Goal: Task Accomplishment & Management: Manage account settings

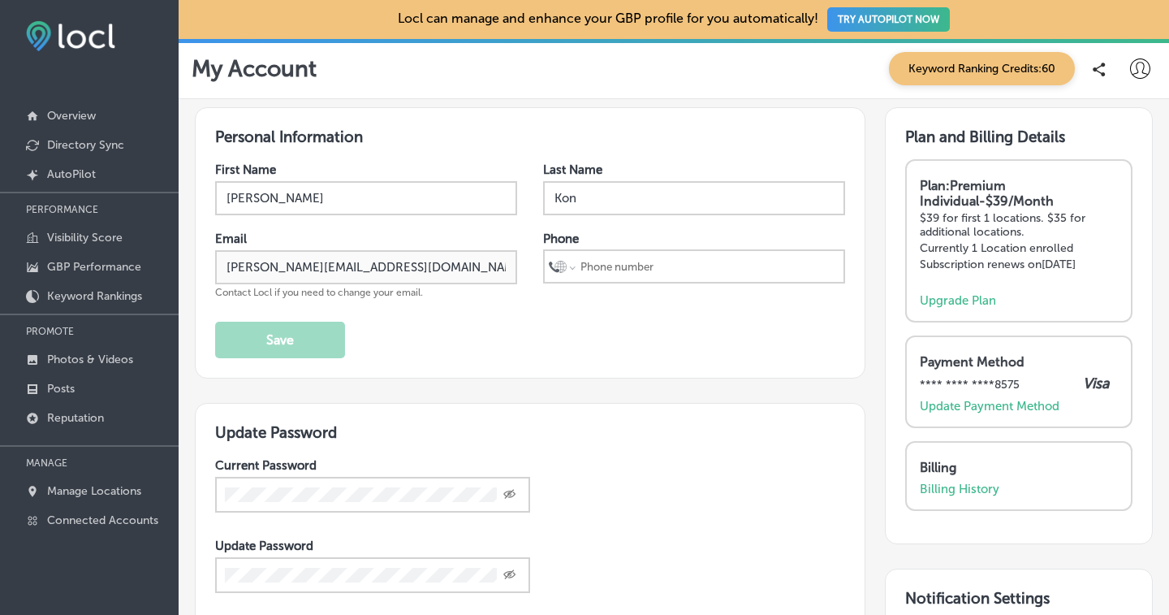
click at [416, 71] on div "My Account Keyword Ranking Credits: 60" at bounding box center [674, 68] width 965 height 33
click at [437, 132] on h3 "Personal Information" at bounding box center [530, 136] width 630 height 19
click at [960, 492] on p "Billing History" at bounding box center [960, 489] width 80 height 15
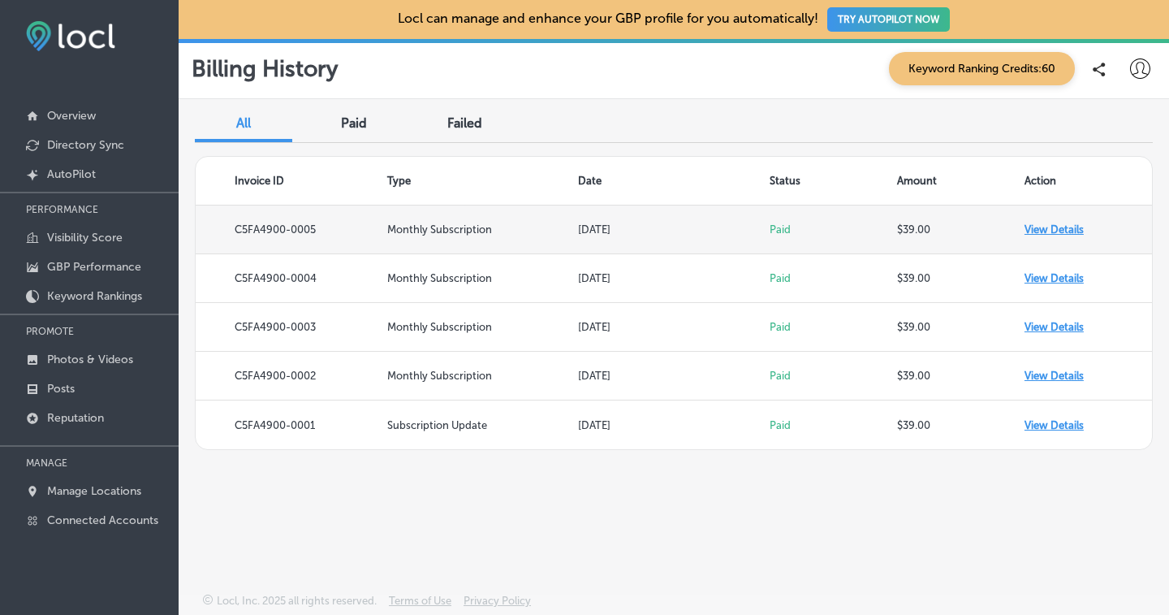
click at [1072, 231] on td "View Details" at bounding box center [1088, 229] width 127 height 49
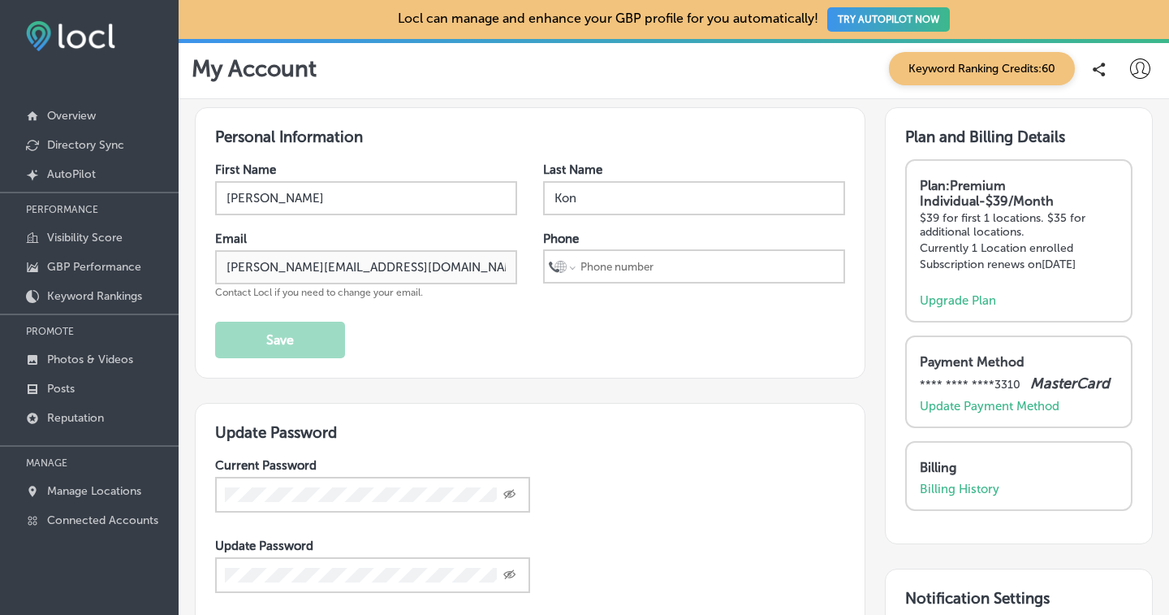
click at [487, 99] on div "Personal Information First Name [PERSON_NAME] Last Name Kon Email [PERSON_NAME]…" at bounding box center [674, 460] width 991 height 722
click at [503, 102] on div "Personal Information First Name [PERSON_NAME] Last Name Kon Email [PERSON_NAME]…" at bounding box center [674, 460] width 991 height 722
click at [527, 121] on div "Personal Information First Name [PERSON_NAME] Last Name Kon Email [PERSON_NAME]…" at bounding box center [530, 242] width 671 height 271
click at [407, 66] on div "My Account Keyword Ranking Credits: 60" at bounding box center [674, 68] width 965 height 33
